Goal: Transaction & Acquisition: Purchase product/service

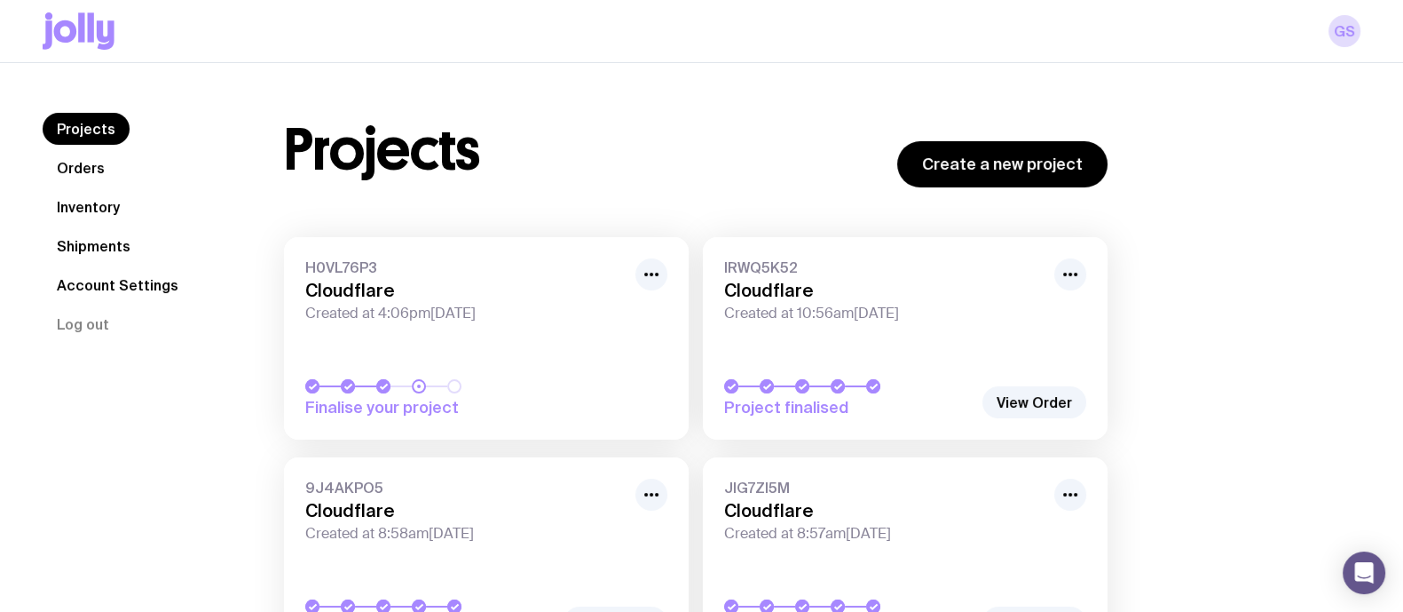
click at [558, 344] on link "H0VL76P3 Cloudflare Created at 4:06pm[DATE] Finalise your project" at bounding box center [486, 338] width 405 height 202
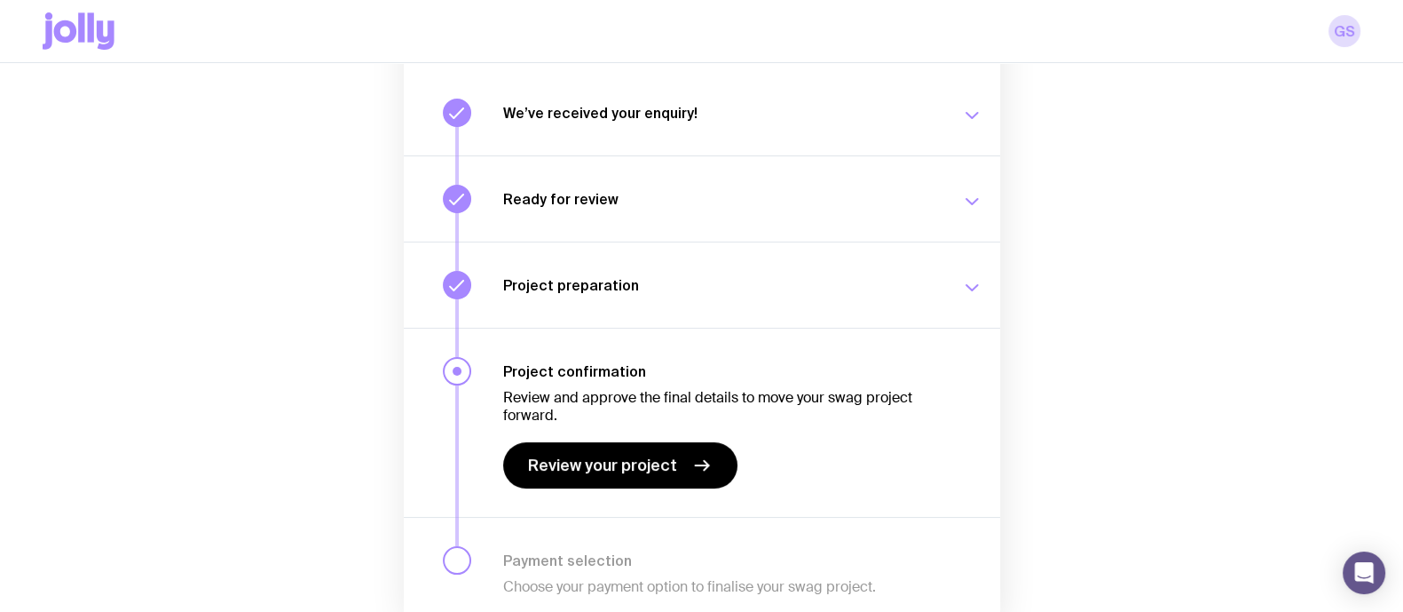
scroll to position [228, 0]
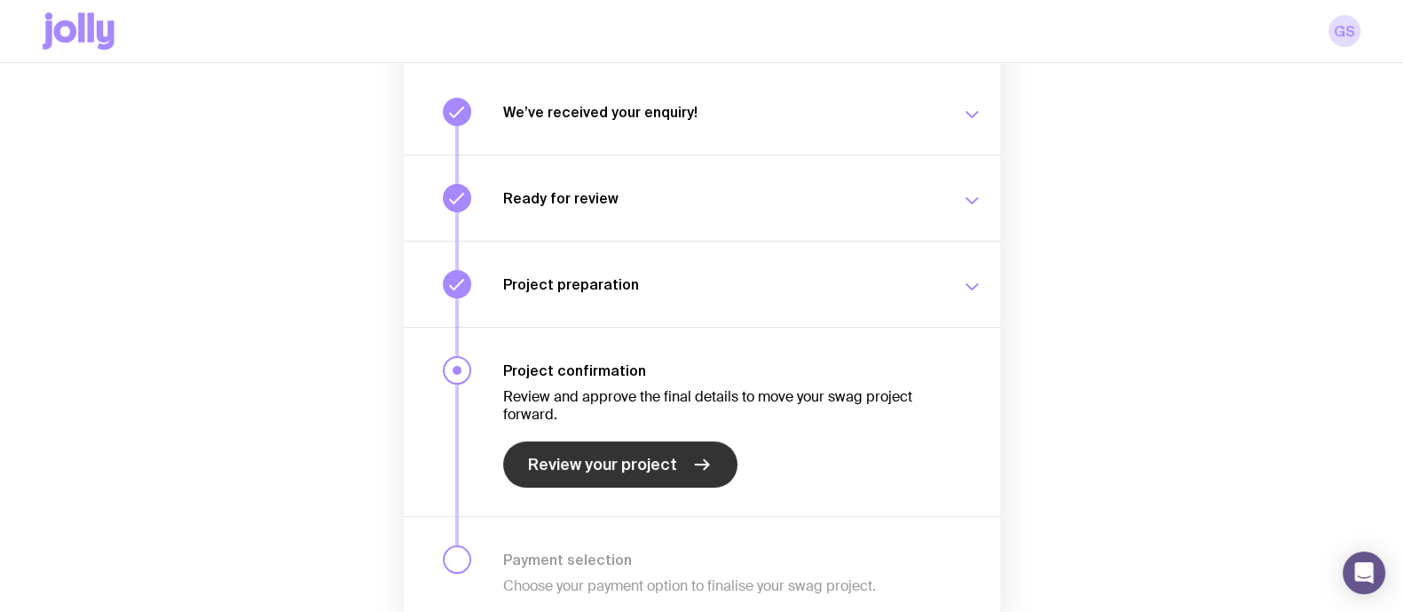
click at [638, 483] on link "Review your project" at bounding box center [620, 464] width 234 height 46
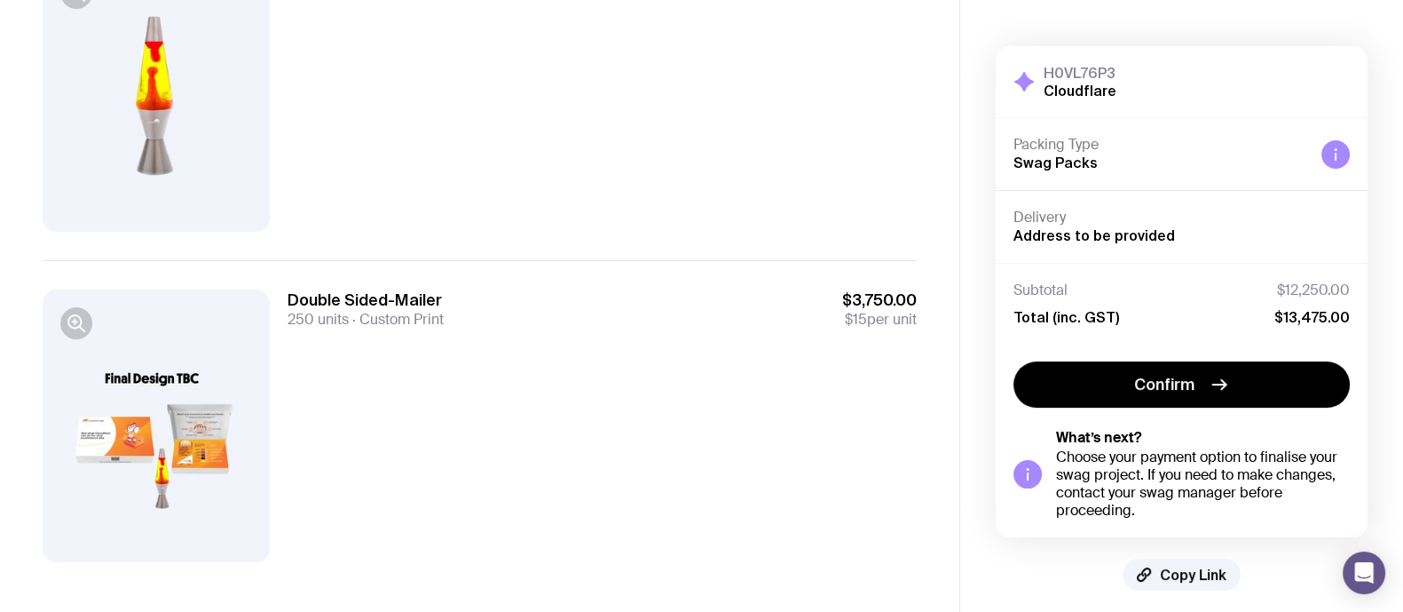
scroll to position [249, 0]
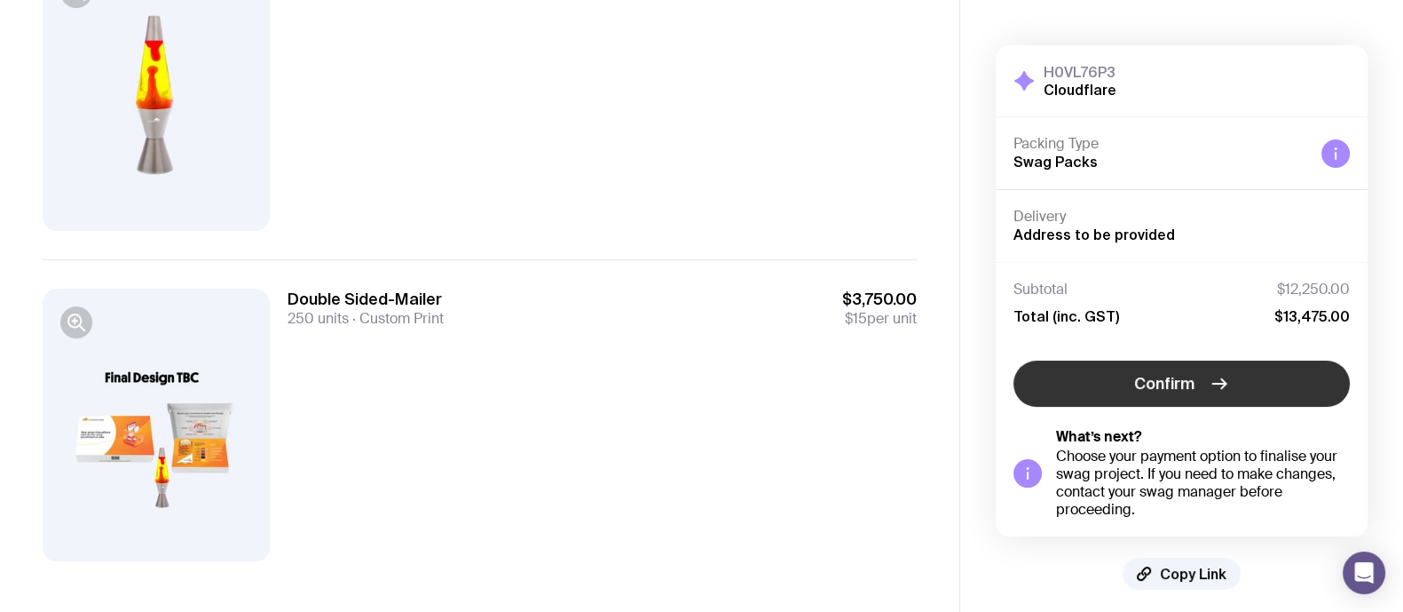
click at [1117, 391] on button "Confirm" at bounding box center [1182, 383] width 336 height 46
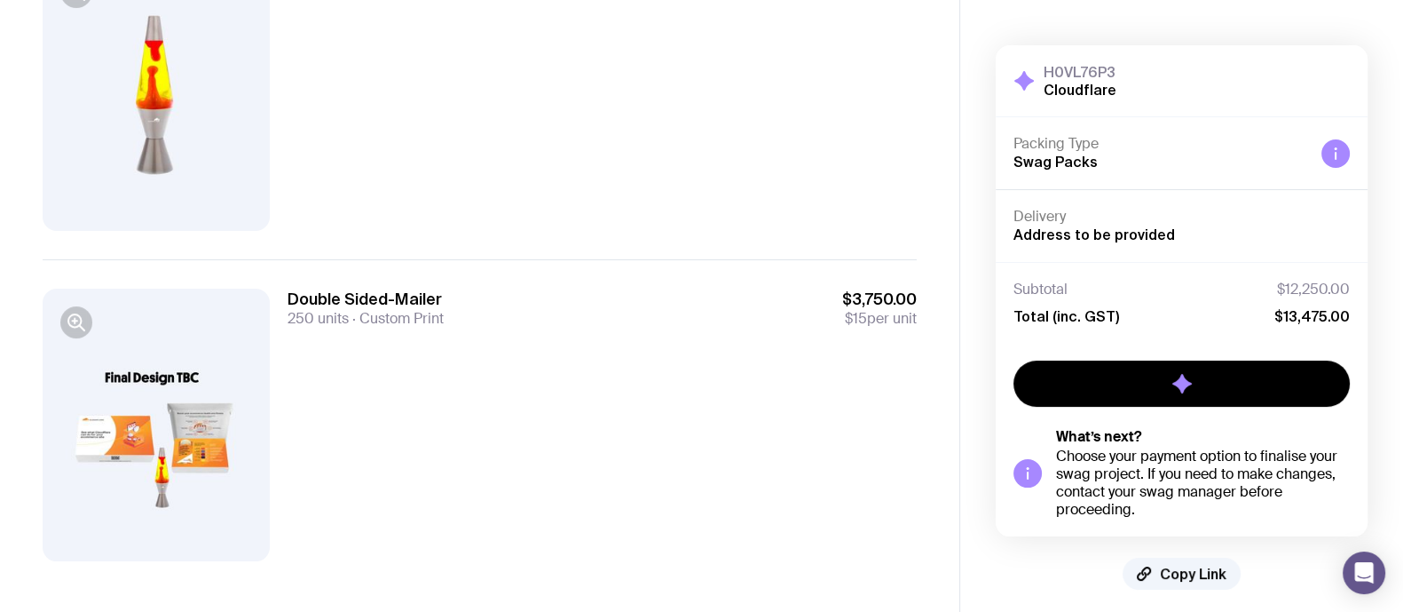
scroll to position [3, 0]
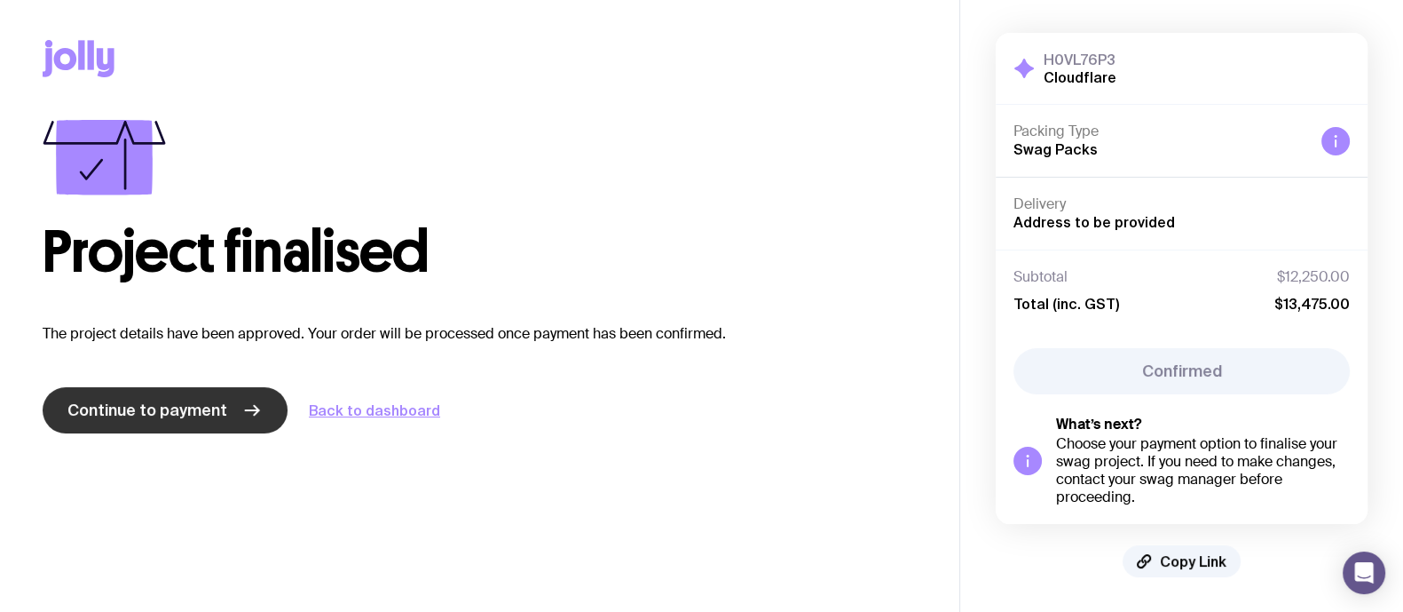
click at [233, 394] on link "Continue to payment" at bounding box center [165, 410] width 245 height 46
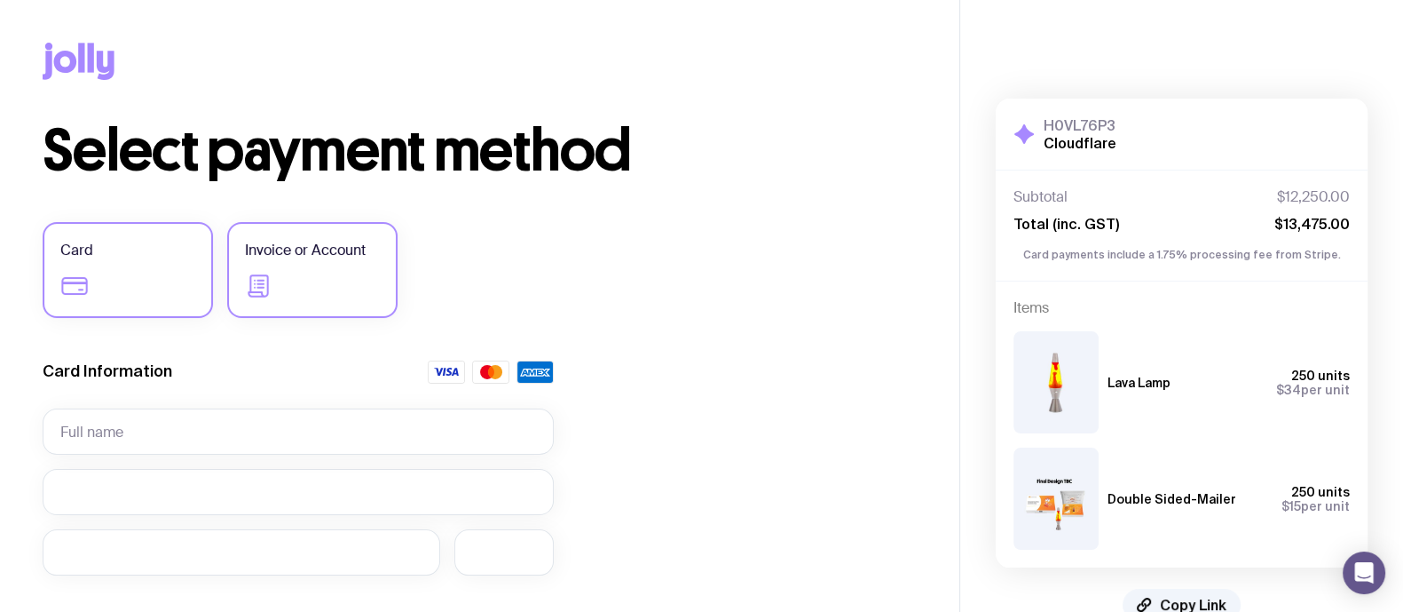
click at [330, 287] on label "Invoice or Account" at bounding box center [312, 270] width 170 height 96
click at [0, 0] on input "Invoice or Account" at bounding box center [0, 0] width 0 height 0
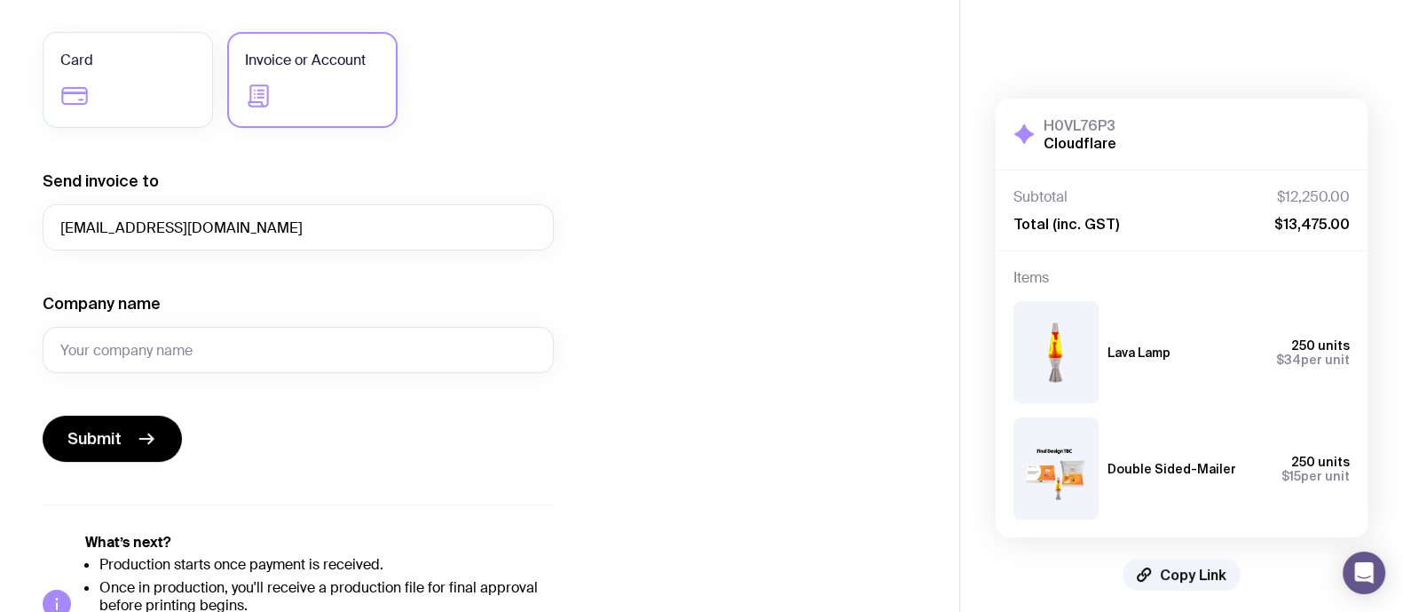
scroll to position [190, 0]
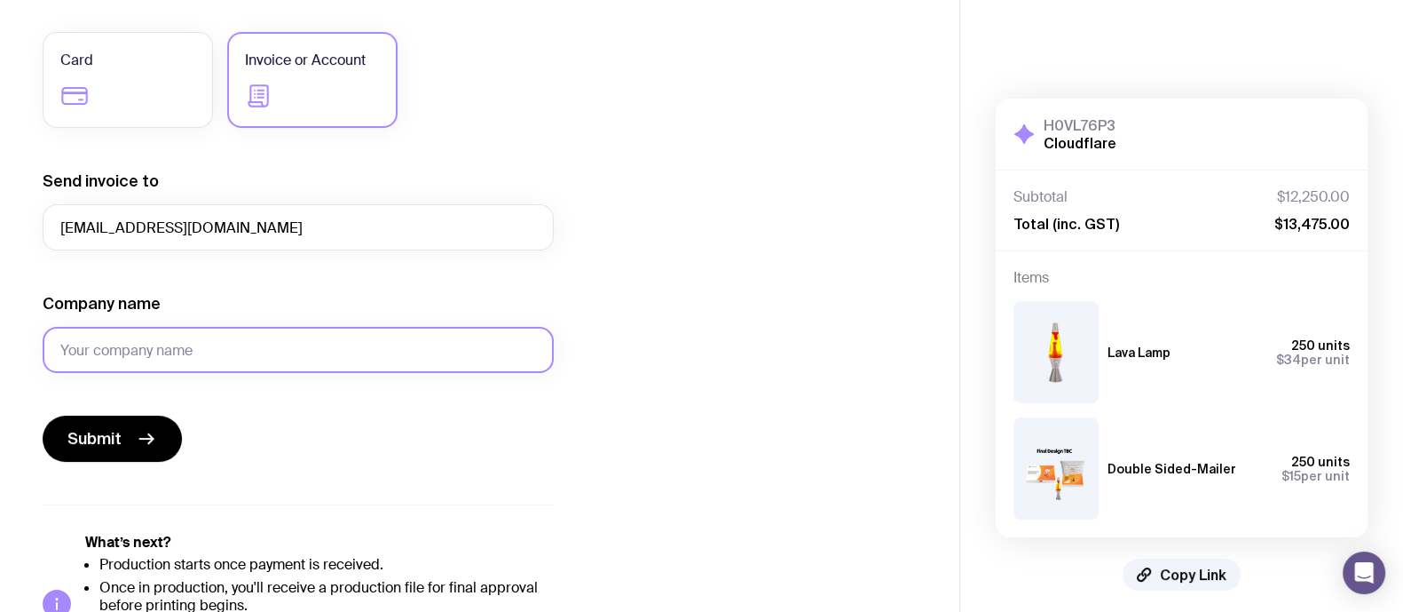
click at [217, 340] on input "Company name" at bounding box center [298, 350] width 511 height 46
type input "Cloudflare"
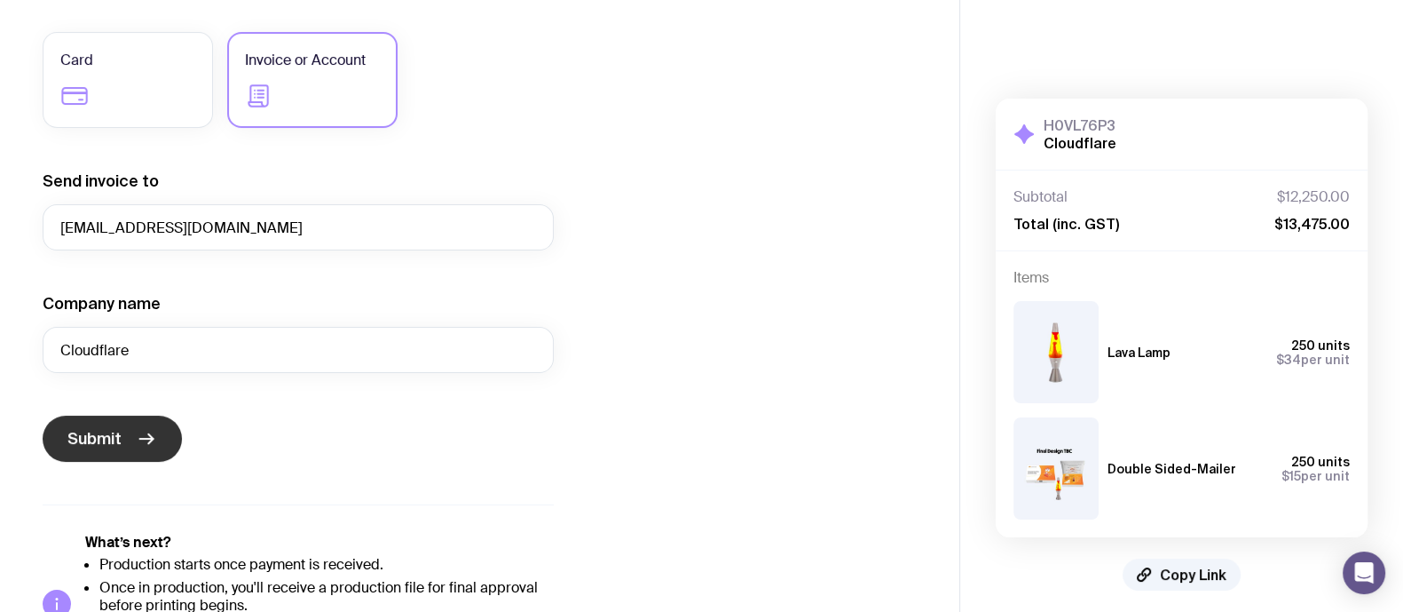
click at [82, 441] on span "Submit" at bounding box center [94, 438] width 54 height 21
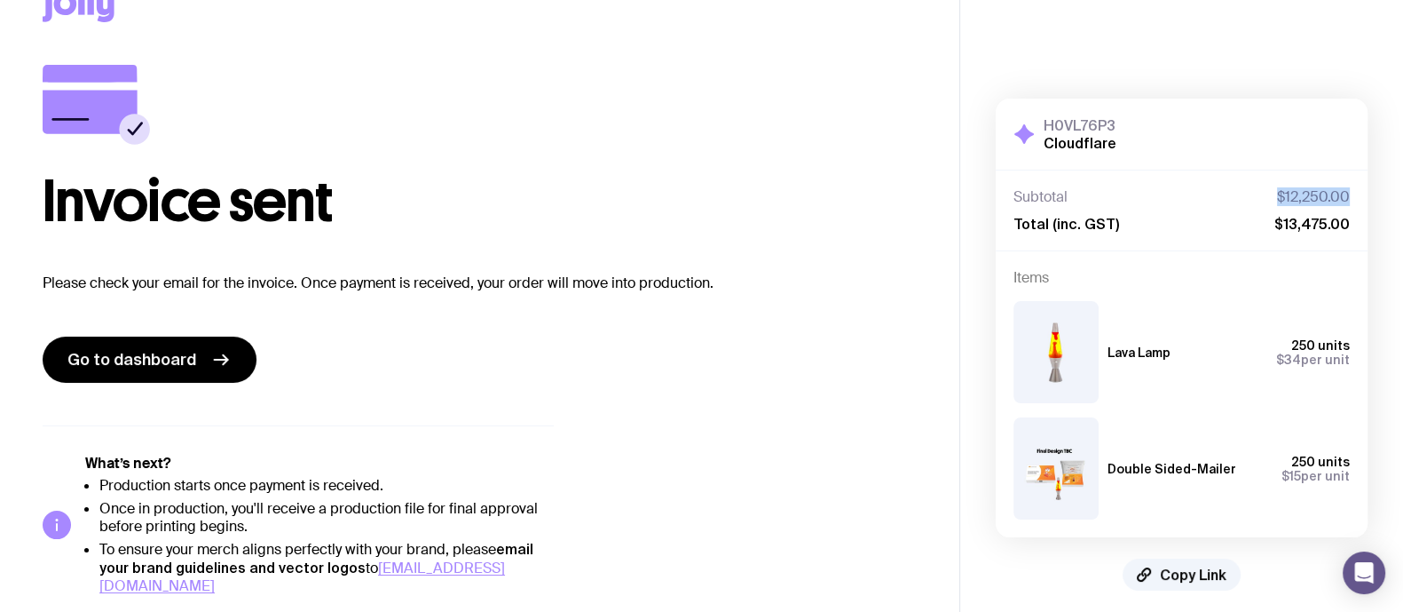
drag, startPoint x: 1279, startPoint y: 176, endPoint x: 1375, endPoint y: 170, distance: 96.0
click at [1375, 170] on div "H0VL76P3 Cloudflare Hide Details Subtotal $12,250.00 Total (inc. GST) $13,475.0…" at bounding box center [1181, 344] width 443 height 563
copy span "$12,250.00"
click at [216, 354] on icon at bounding box center [220, 359] width 21 height 21
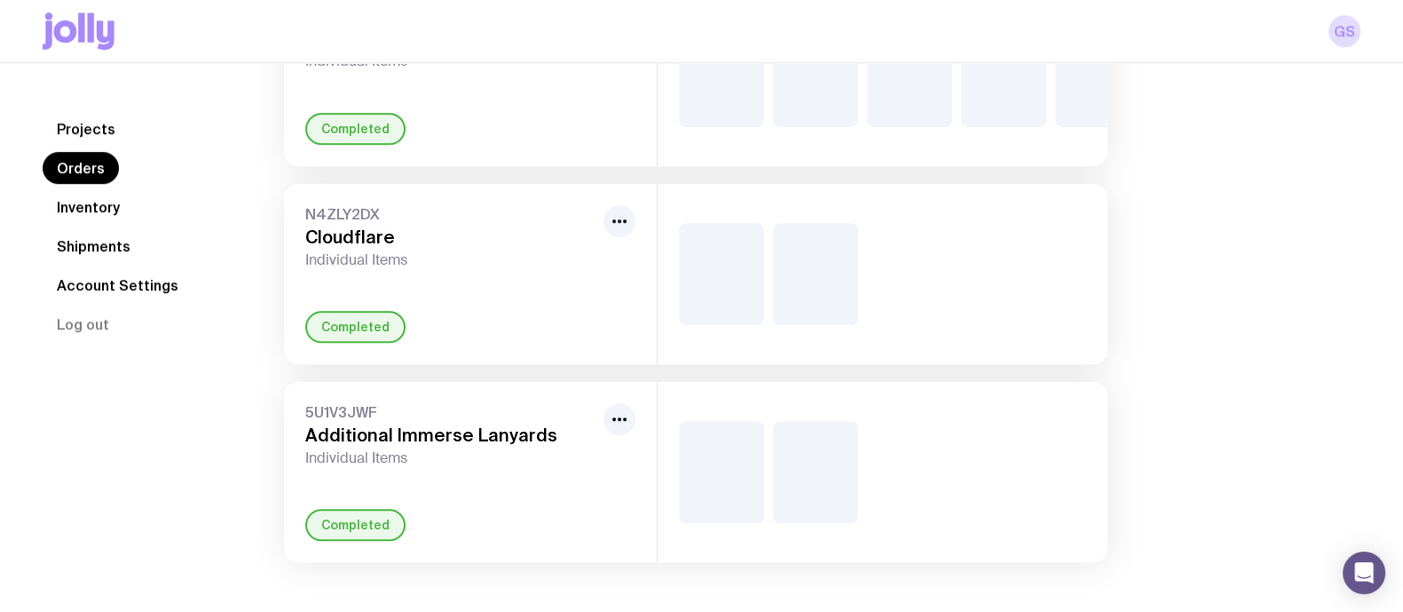
scroll to position [1670, 0]
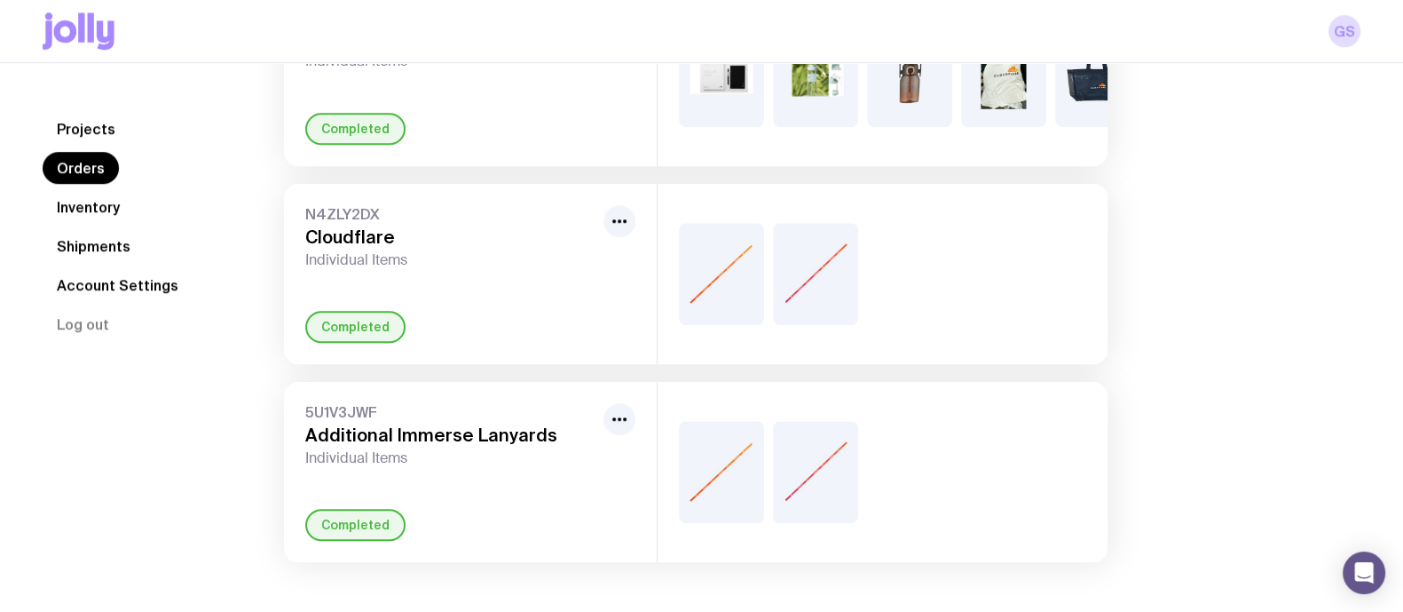
click at [80, 215] on link "Inventory" at bounding box center [88, 207] width 91 height 32
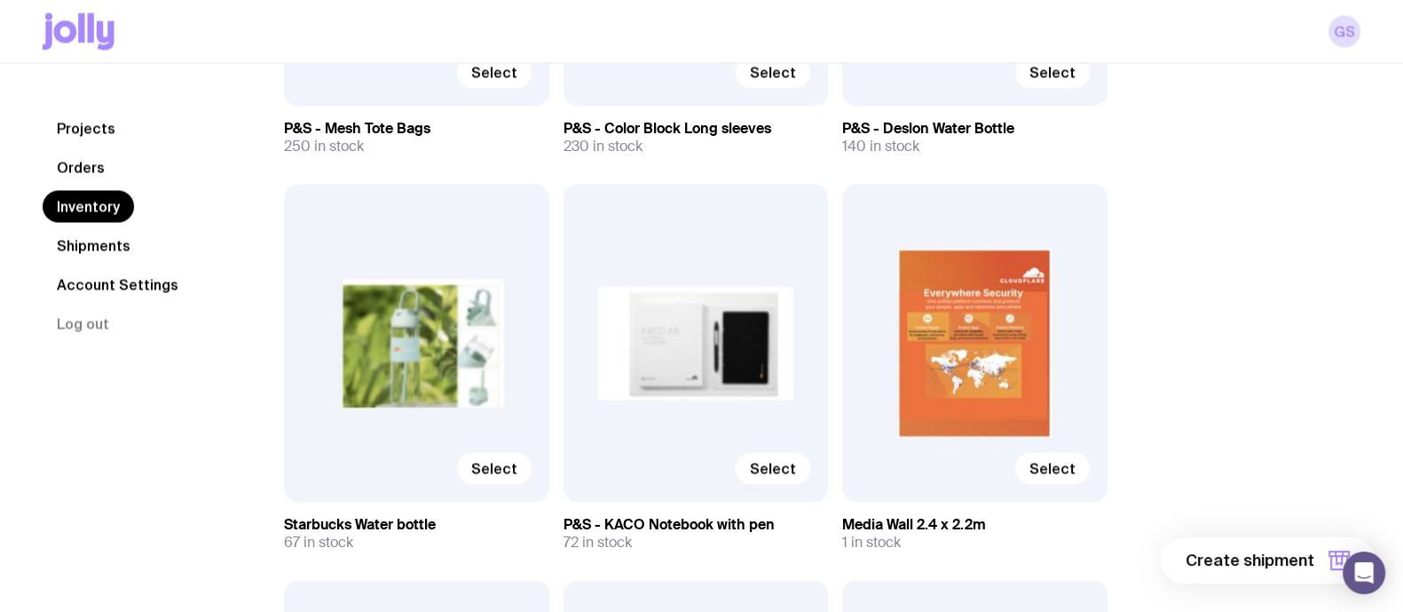
scroll to position [3681, 0]
click at [994, 290] on div "Select" at bounding box center [974, 342] width 265 height 318
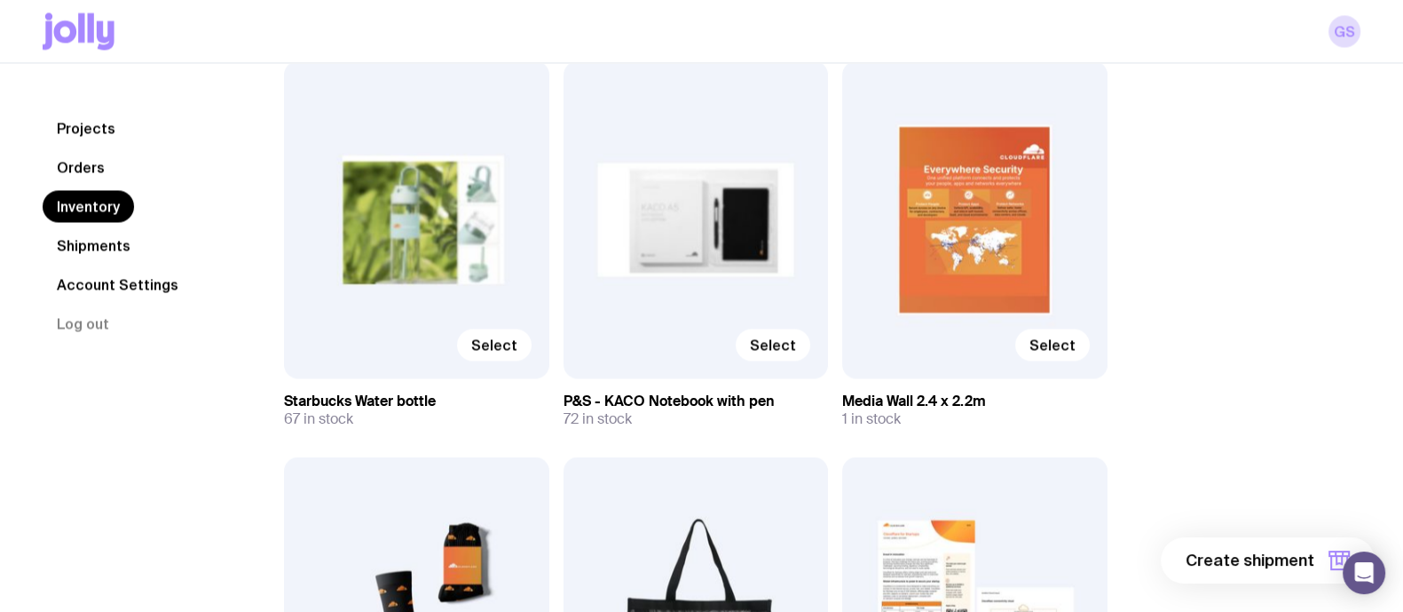
scroll to position [3799, 0]
